Goal: Information Seeking & Learning: Learn about a topic

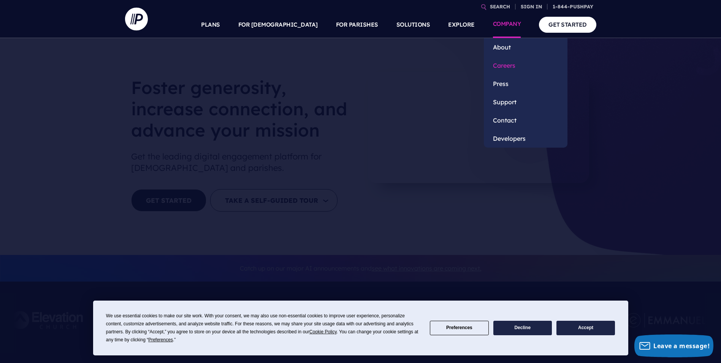
click at [509, 66] on link "Careers" at bounding box center [526, 65] width 84 height 18
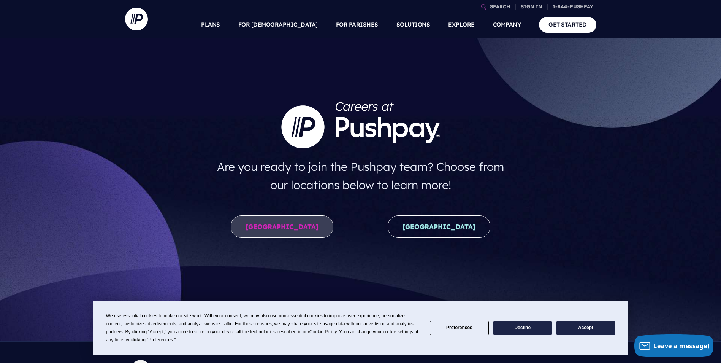
click at [270, 227] on link "United States" at bounding box center [282, 226] width 103 height 22
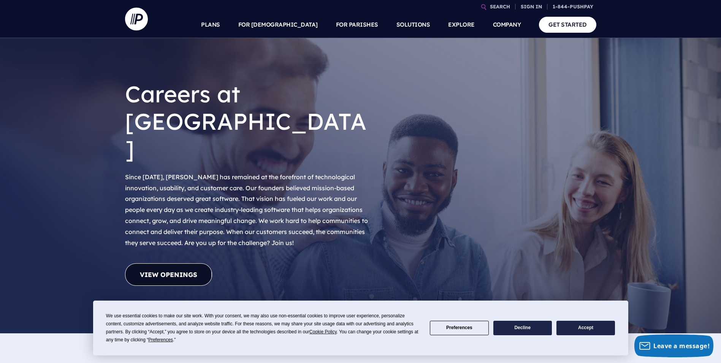
click at [194, 263] on link "View Openings" at bounding box center [168, 274] width 87 height 22
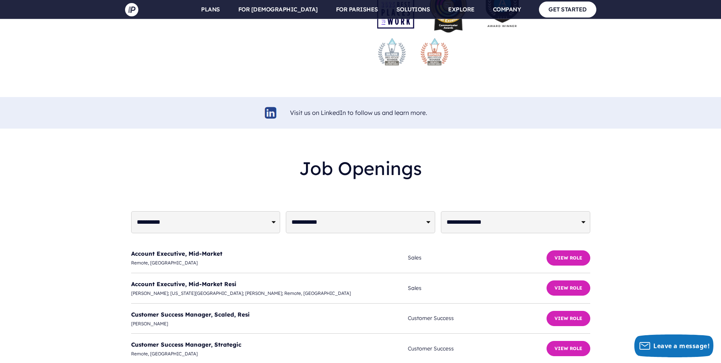
scroll to position [1772, 0]
